Goal: Communication & Community: Answer question/provide support

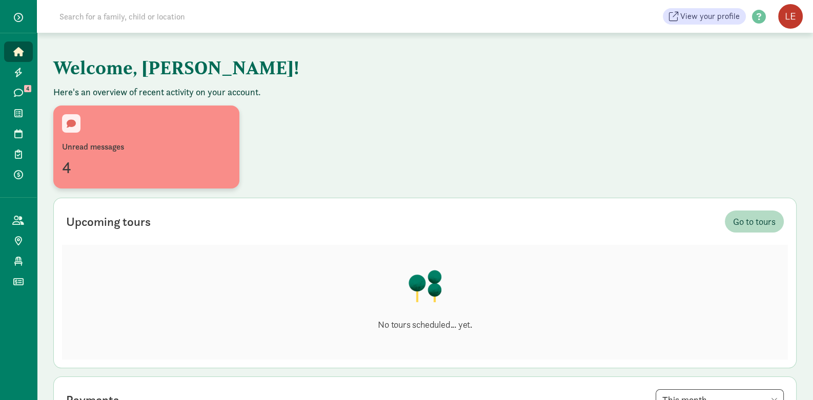
click at [73, 170] on div "4" at bounding box center [146, 167] width 169 height 25
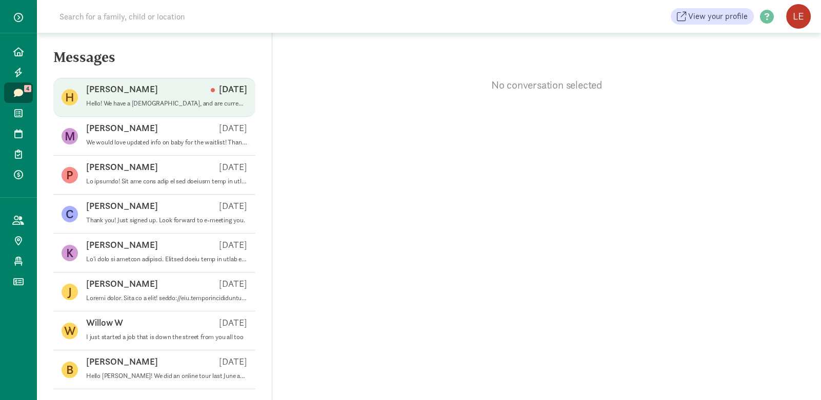
click at [126, 100] on p "Hello! We have a [DEMOGRAPHIC_DATA], and are currently exploring childcare opti…" at bounding box center [166, 103] width 161 height 8
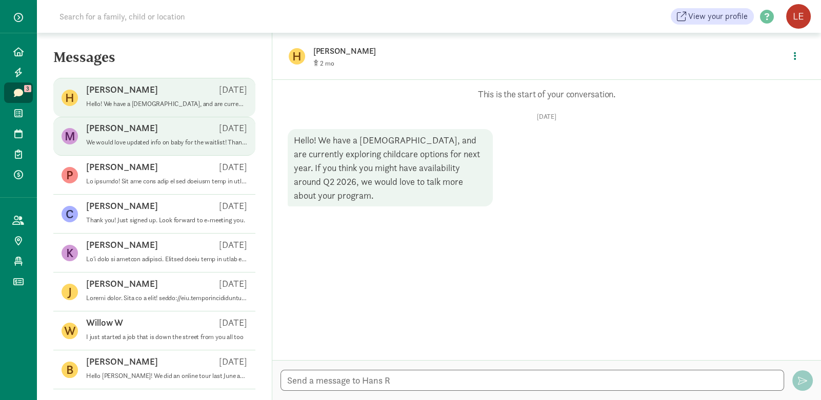
click at [130, 145] on p "We would love updated info on baby for the waitlist! Thank you!" at bounding box center [166, 142] width 161 height 8
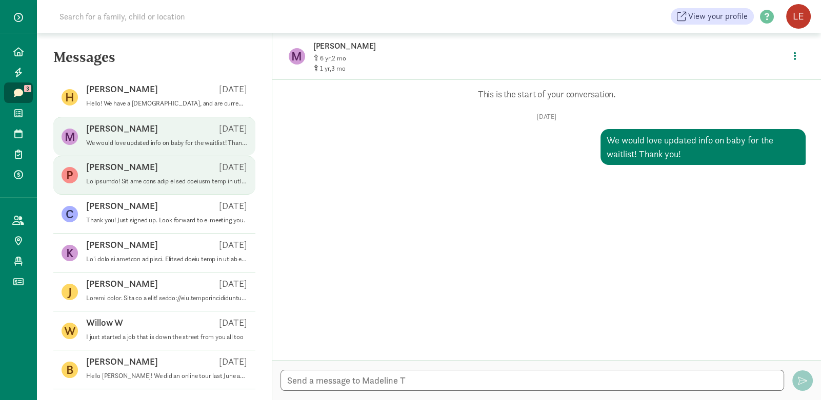
click at [189, 178] on p at bounding box center [166, 181] width 161 height 8
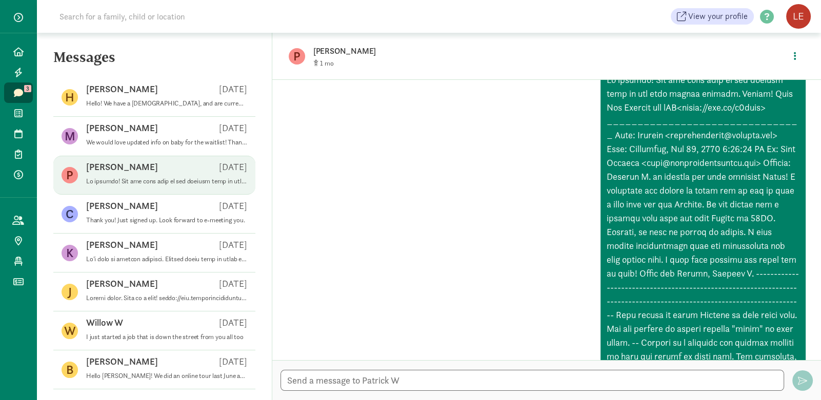
scroll to position [485, 0]
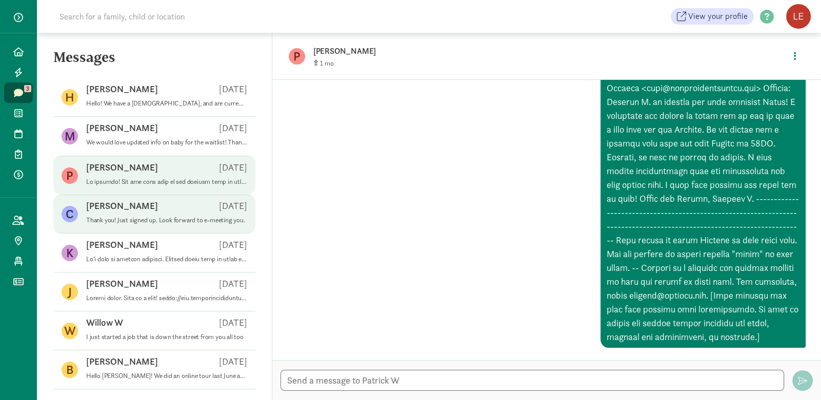
click at [162, 223] on p "Thank you! Just signed up. Look forward to e-meeting you." at bounding box center [166, 220] width 161 height 8
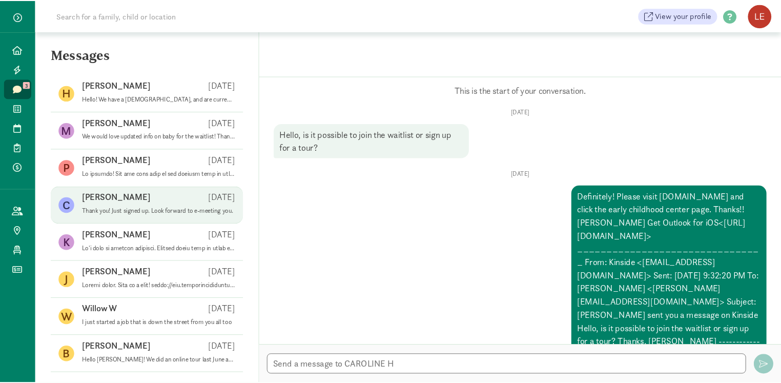
scroll to position [209, 0]
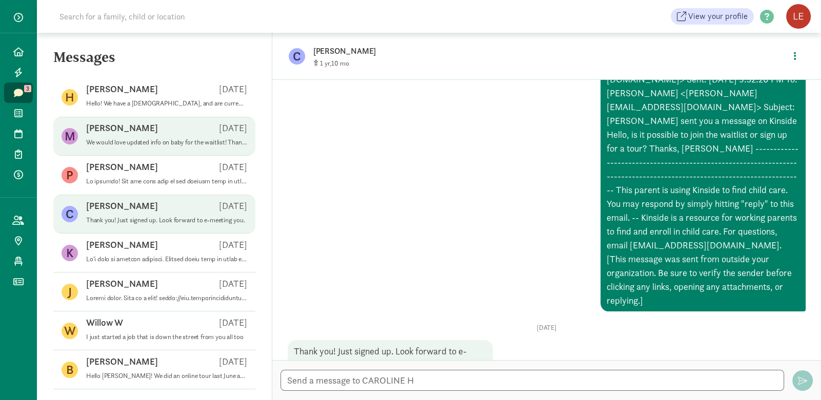
click at [140, 131] on div "[PERSON_NAME] T [DATE]" at bounding box center [166, 130] width 161 height 16
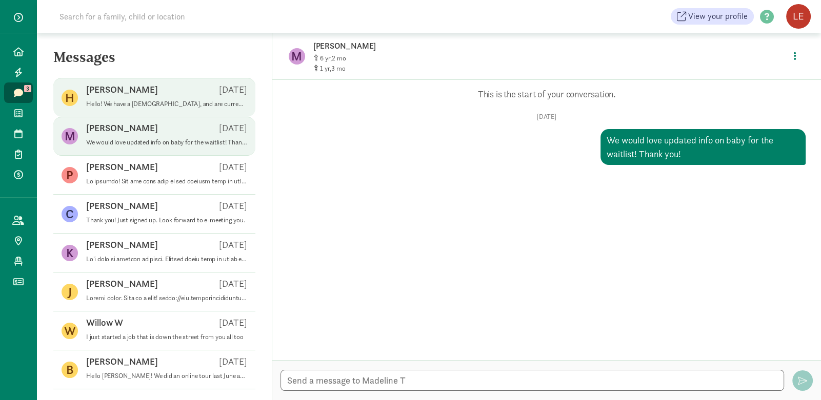
click at [143, 106] on p "Hello! We have a [DEMOGRAPHIC_DATA], and are currently exploring childcare opti…" at bounding box center [166, 104] width 161 height 8
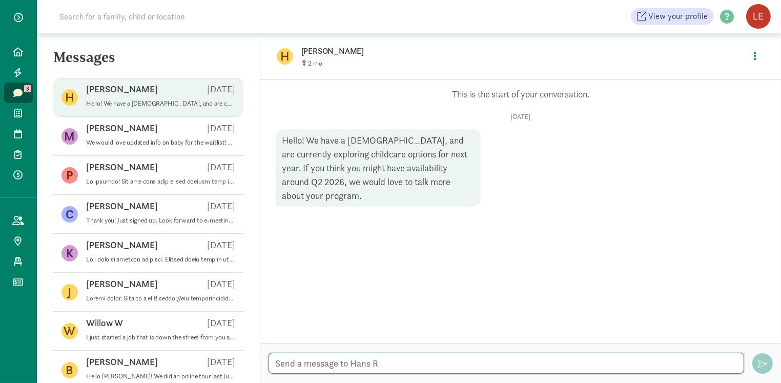
click at [369, 361] on textarea at bounding box center [507, 363] width 476 height 21
paste textarea "[URL][DOMAIN_NAME]"
type textarea "Hi! You can schedule a tour here: [URL][DOMAIN_NAME]"
click at [760, 366] on span "button" at bounding box center [762, 363] width 9 height 9
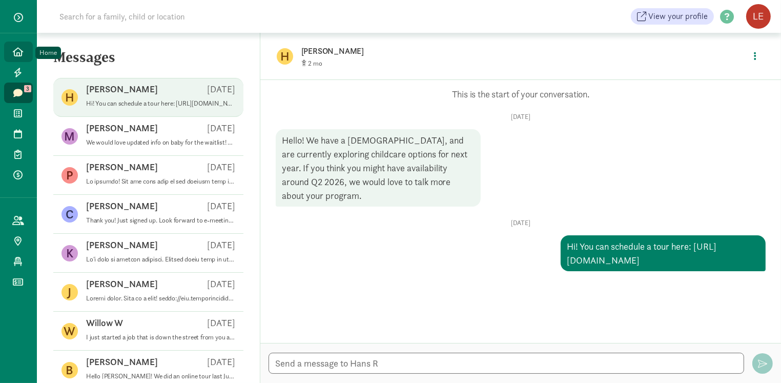
click at [12, 52] on span at bounding box center [18, 51] width 12 height 9
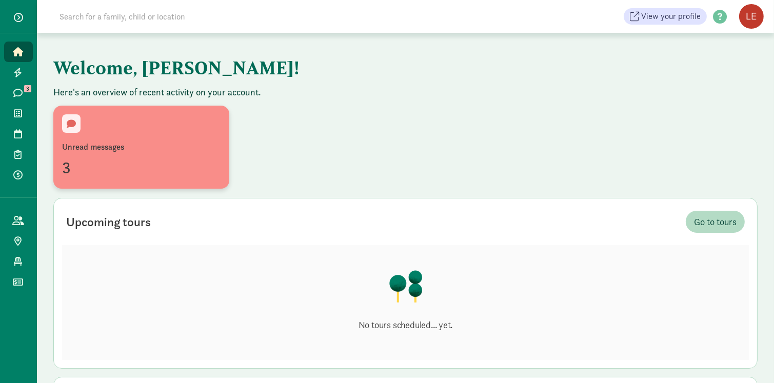
click at [78, 153] on div "Unread messages" at bounding box center [141, 147] width 158 height 12
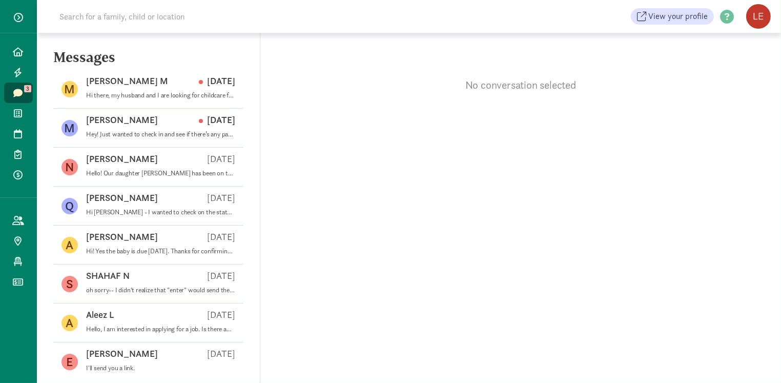
scroll to position [439, 0]
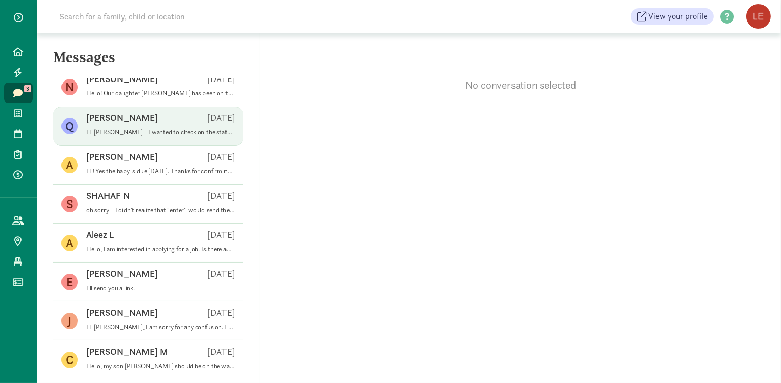
click at [147, 136] on span "[PERSON_NAME] W [DATE] Hi [PERSON_NAME] - I wanted to check on the status of th…" at bounding box center [160, 126] width 149 height 29
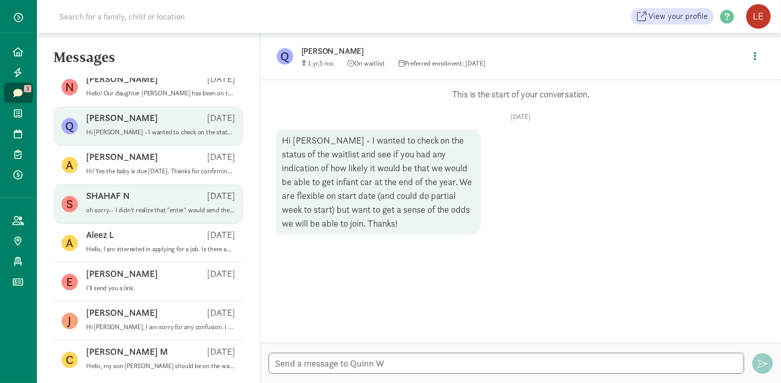
click at [155, 214] on span "SHAHAF N [DATE] oh sorry-- I didn't realize that "enter" would send the message…" at bounding box center [160, 204] width 149 height 29
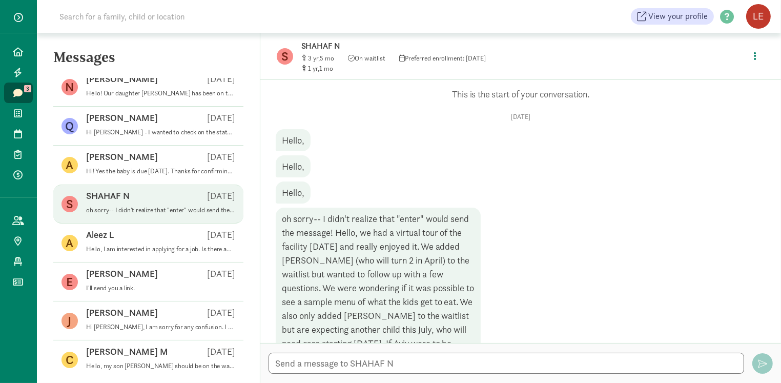
scroll to position [51, 0]
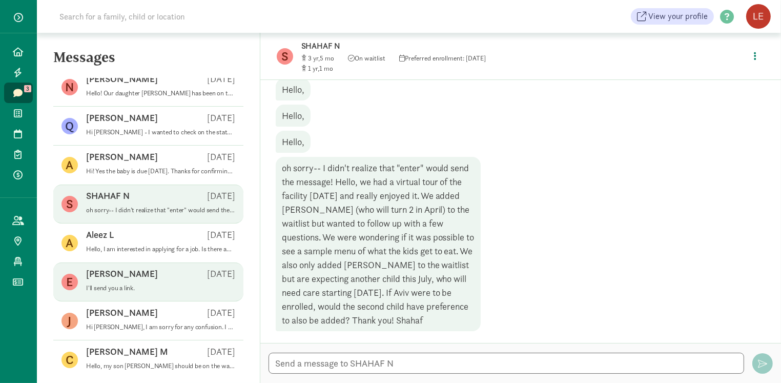
click at [115, 276] on div "[PERSON_NAME] O [DATE]" at bounding box center [160, 276] width 149 height 16
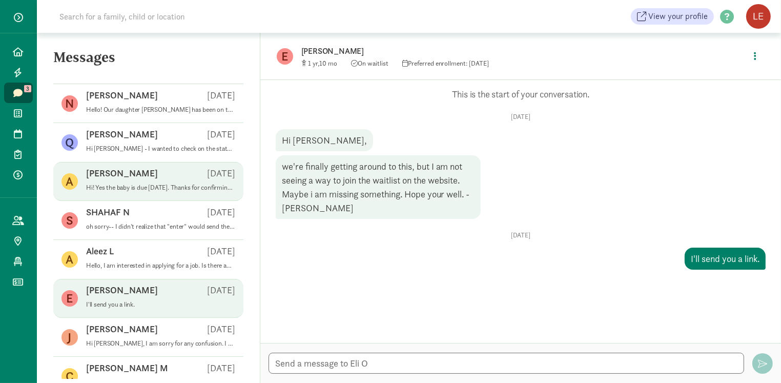
scroll to position [439, 0]
